Goal: Task Accomplishment & Management: Manage account settings

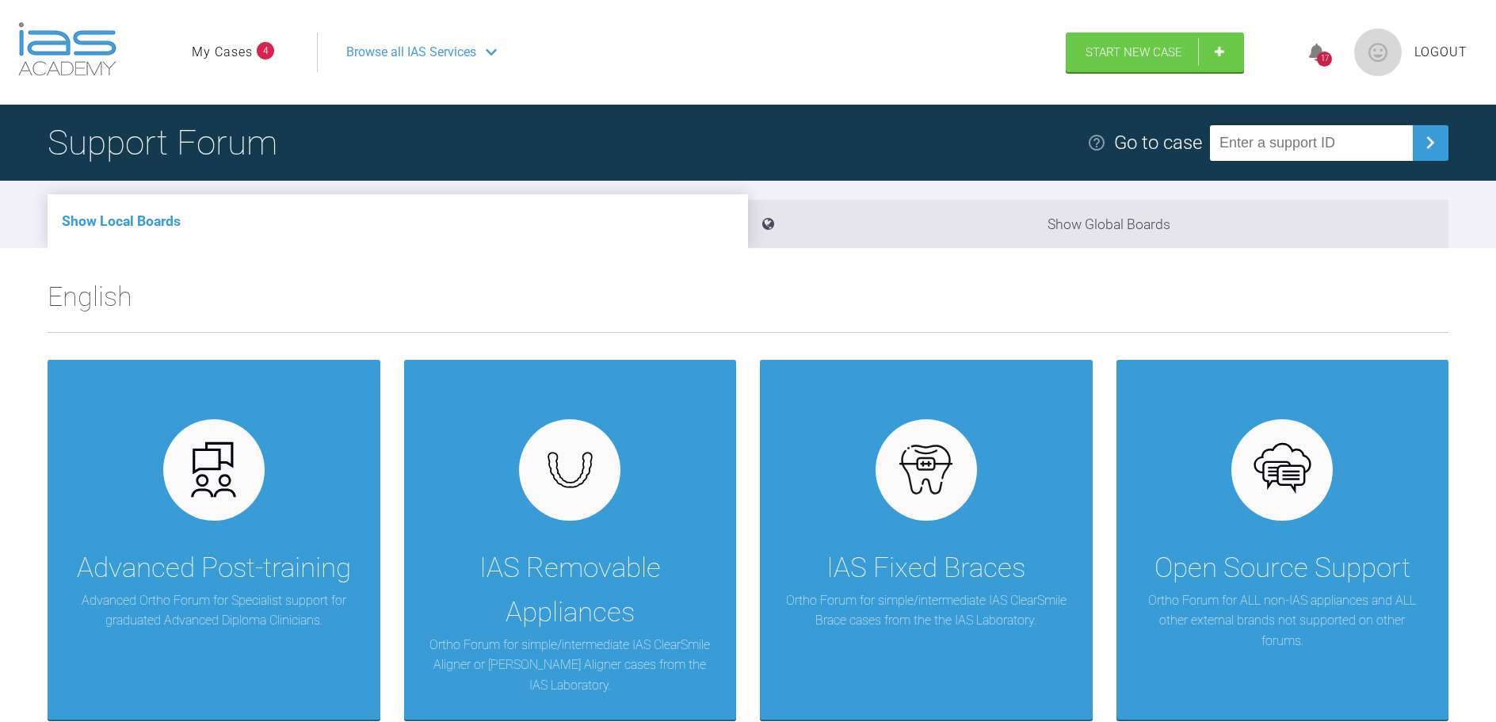
click at [231, 55] on link "My Cases" at bounding box center [222, 52] width 61 height 21
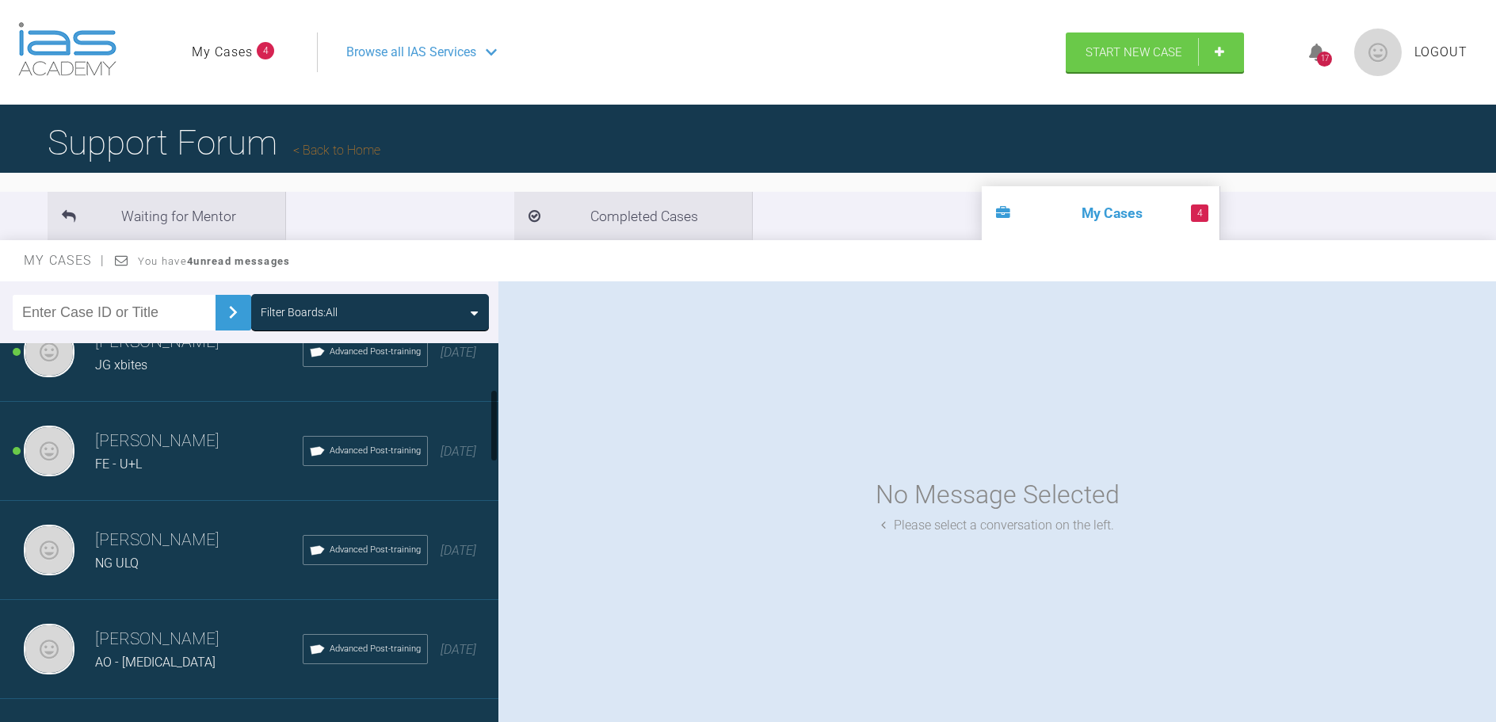
scroll to position [317, 0]
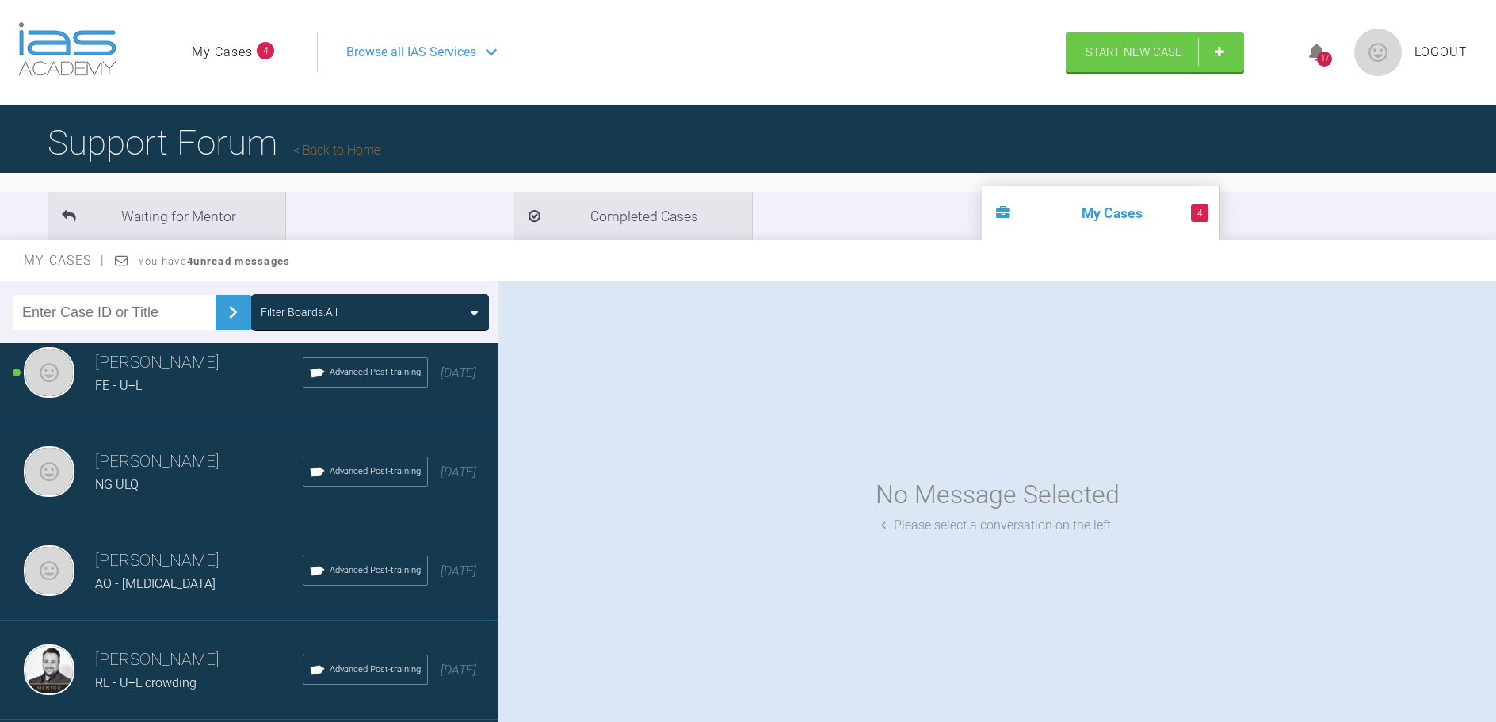
click at [120, 578] on span "AO - overjet" at bounding box center [155, 583] width 120 height 15
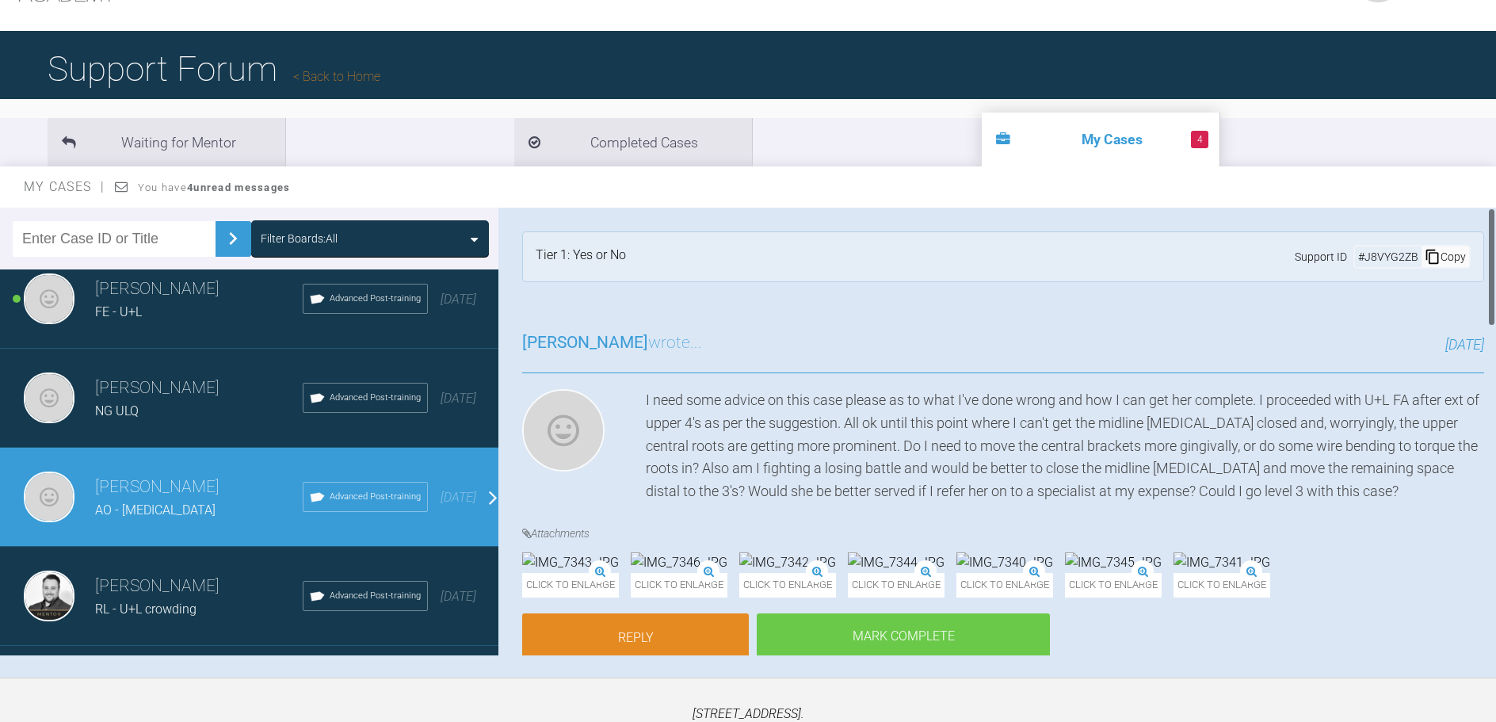
scroll to position [0, 0]
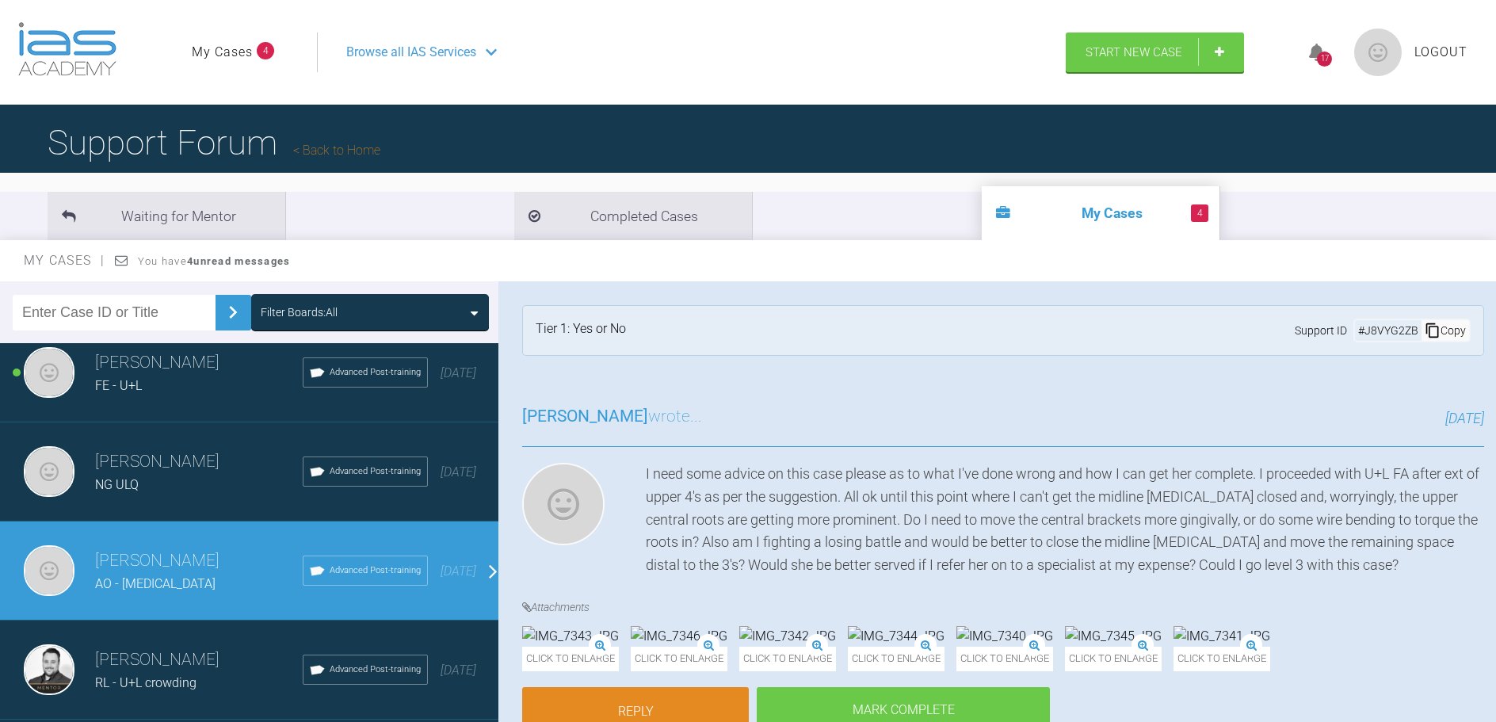
click at [1428, 49] on span "Logout" at bounding box center [1440, 52] width 53 height 21
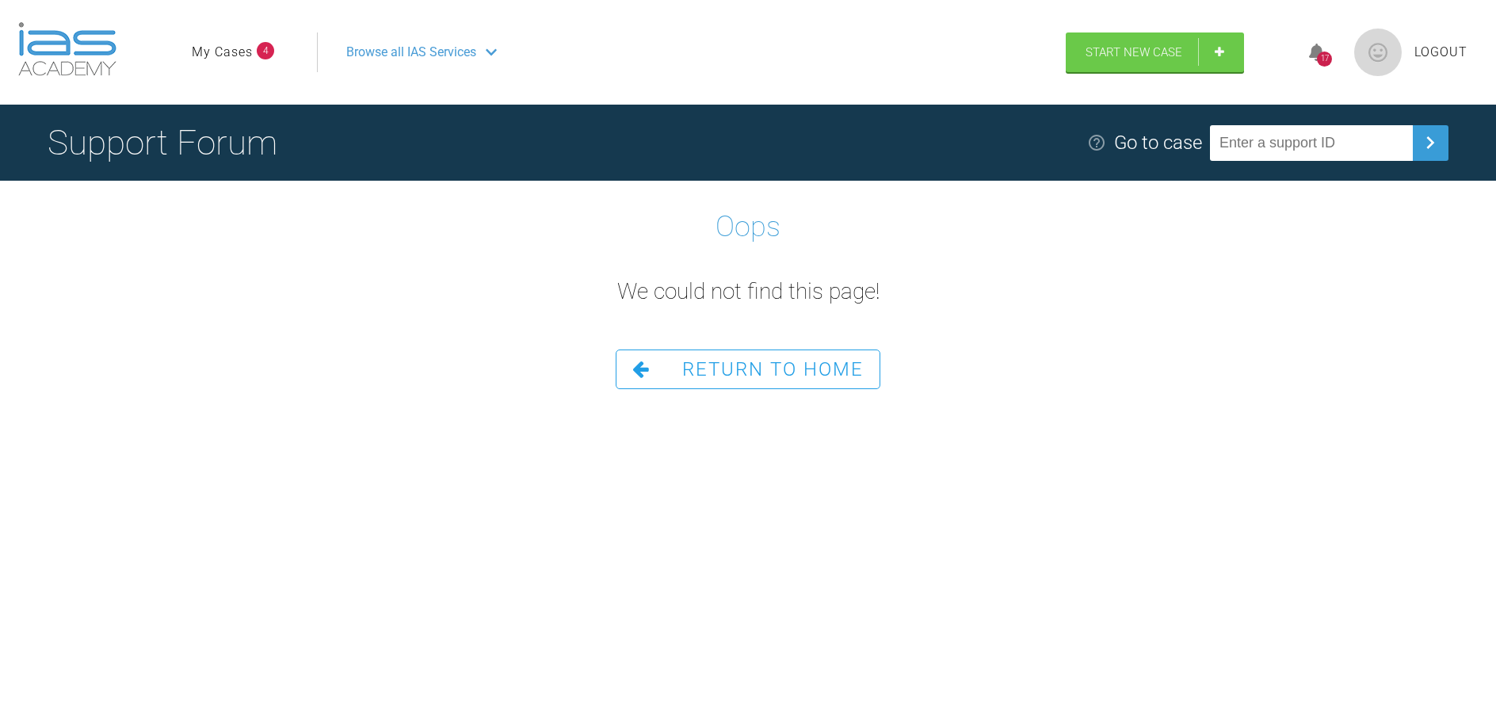
click at [1440, 49] on span "Logout" at bounding box center [1440, 52] width 53 height 21
